Goal: Information Seeking & Learning: Learn about a topic

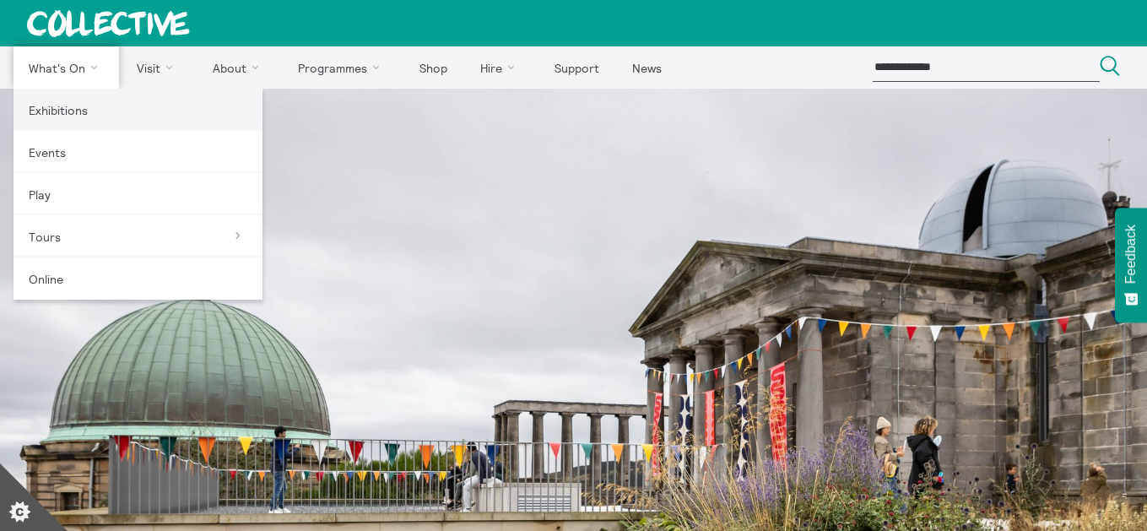
click at [65, 117] on link "Exhibitions" at bounding box center [138, 110] width 249 height 42
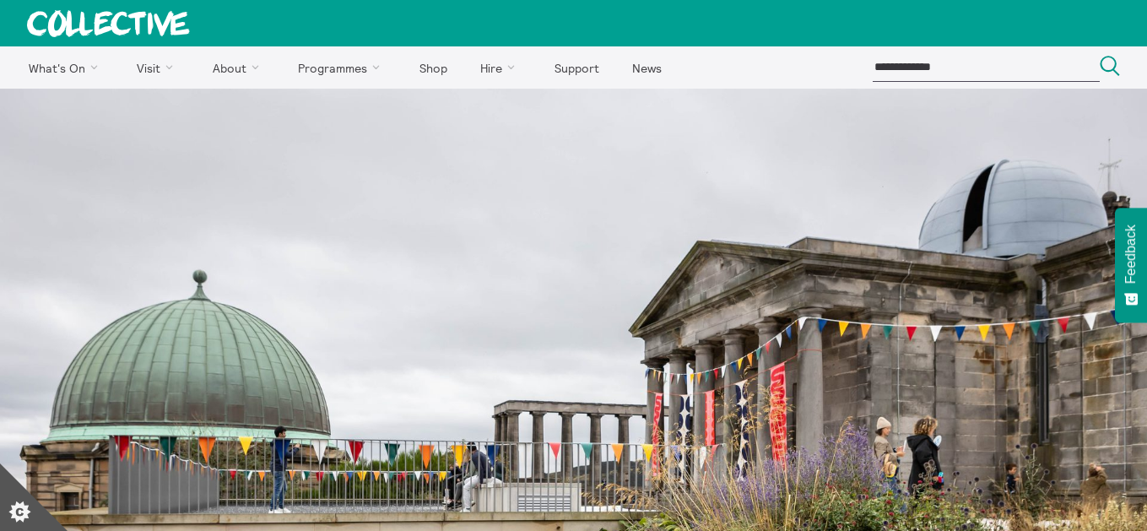
scroll to position [3, 0]
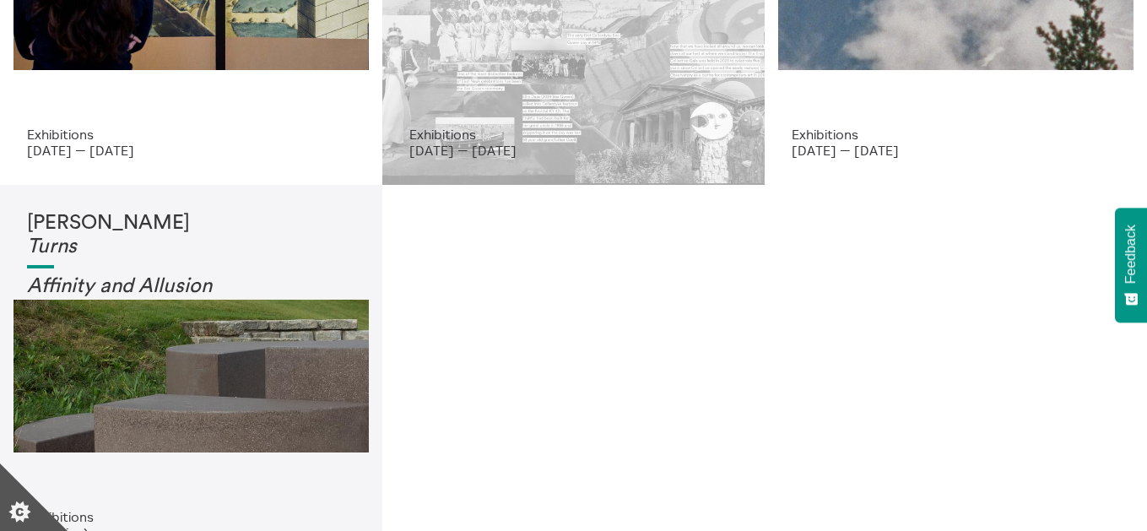
scroll to position [302, 0]
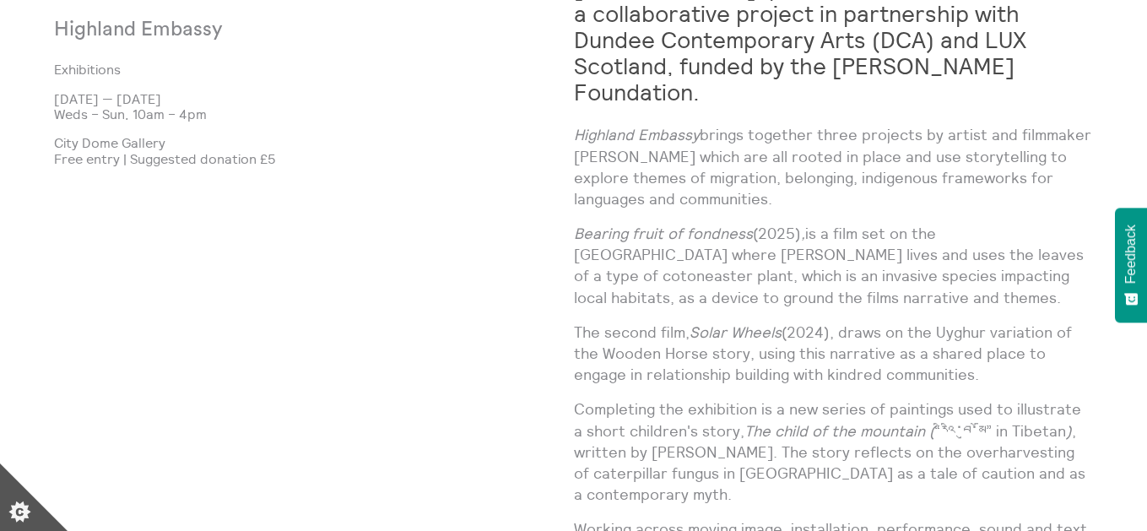
scroll to position [1084, 0]
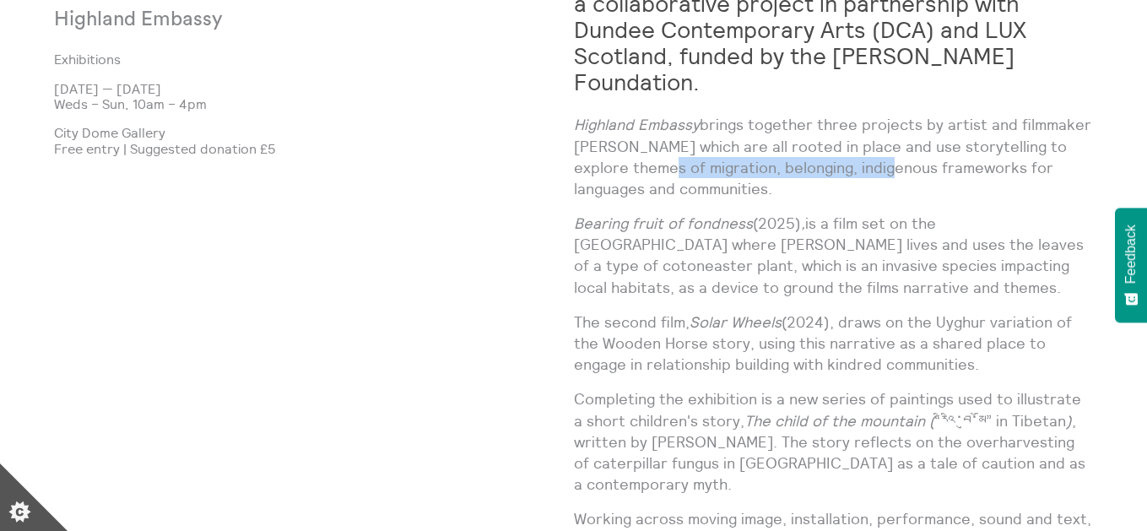
drag, startPoint x: 647, startPoint y: 140, endPoint x: 871, endPoint y: 133, distance: 224.7
click at [871, 133] on p "Highland Embassy brings together three projects by artist and filmmaker Shen Xi…" at bounding box center [834, 156] width 520 height 85
click at [864, 168] on p "Highland Embassy brings together three projects by artist and filmmaker Shen Xi…" at bounding box center [834, 156] width 520 height 85
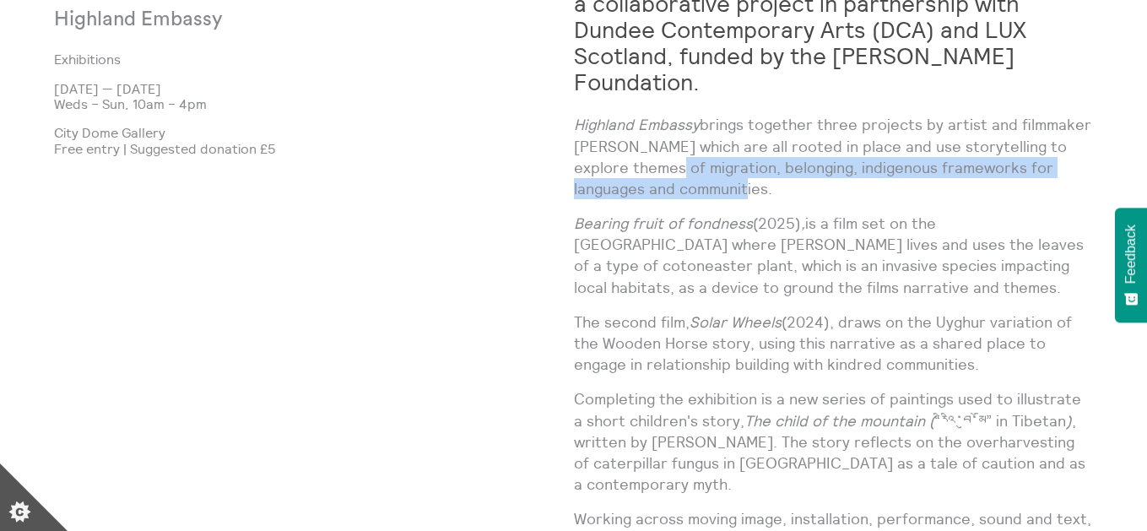
drag, startPoint x: 652, startPoint y: 141, endPoint x: 697, endPoint y: 163, distance: 50.6
click at [697, 163] on p "Highland Embassy brings together three projects by artist and filmmaker Shen Xi…" at bounding box center [834, 156] width 520 height 85
copy p "migration, belonging, indigenous frameworks for languages and communities."
